Goal: Task Accomplishment & Management: Manage account settings

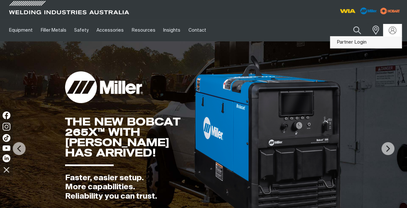
click at [365, 44] on link "Partner Login" at bounding box center [365, 43] width 71 height 12
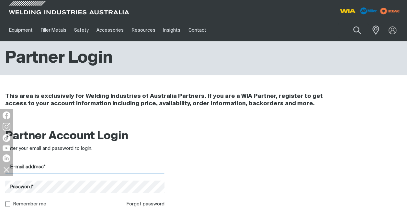
type input "[PERSON_NAME][EMAIL_ADDRESS][PERSON_NAME][DOMAIN_NAME]"
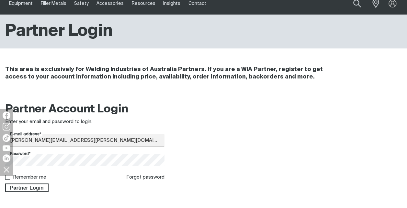
scroll to position [58, 0]
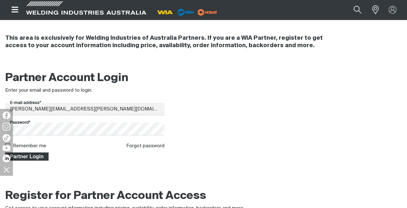
click at [32, 157] on span "Partner Login" at bounding box center [27, 157] width 42 height 8
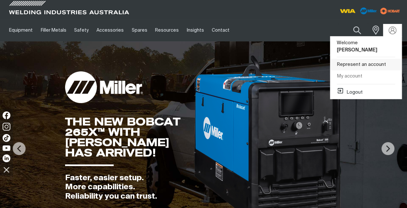
click at [373, 59] on link "Represent an account" at bounding box center [365, 65] width 71 height 12
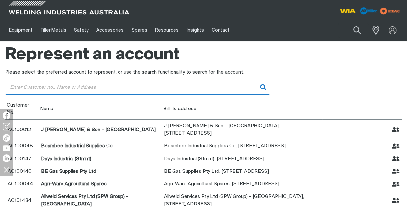
click at [41, 88] on input "Customer" at bounding box center [137, 87] width 264 height 15
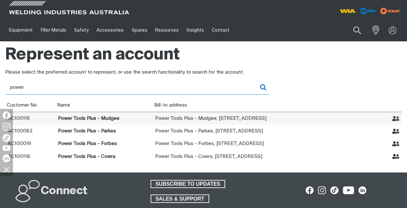
type input "power"
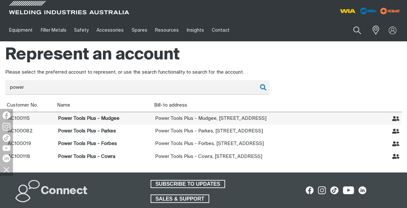
click at [395, 118] on icon "Represent Power Tools Plus - Mudgee" at bounding box center [395, 118] width 7 height 7
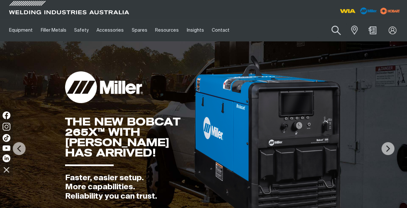
click at [338, 29] on button "Search products" at bounding box center [335, 30] width 26 height 18
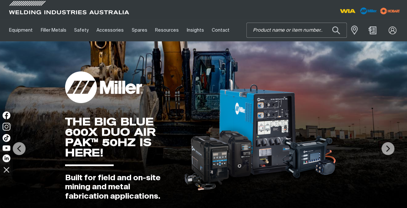
click at [272, 32] on input "Search" at bounding box center [296, 30] width 100 height 15
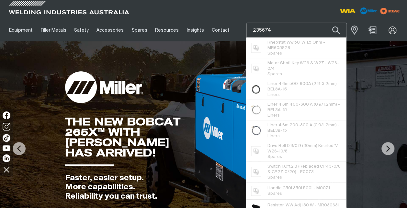
type input "235674"
